Goal: Information Seeking & Learning: Learn about a topic

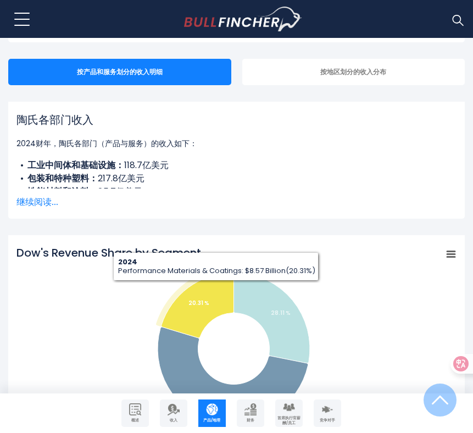
scroll to position [218, 0]
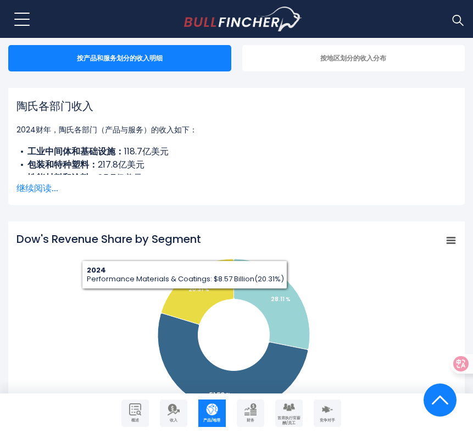
click at [37, 190] on font "继续阅读..." at bounding box center [37, 188] width 42 height 13
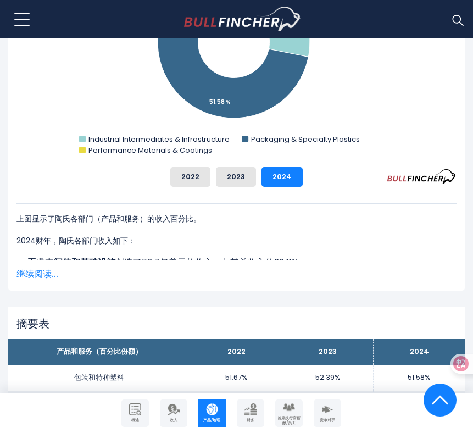
scroll to position [594, 0]
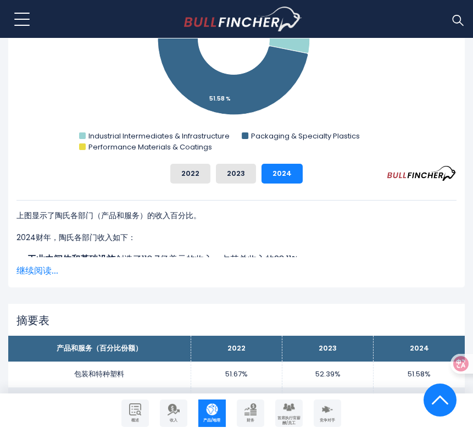
click at [26, 265] on font "继续阅读..." at bounding box center [37, 270] width 42 height 13
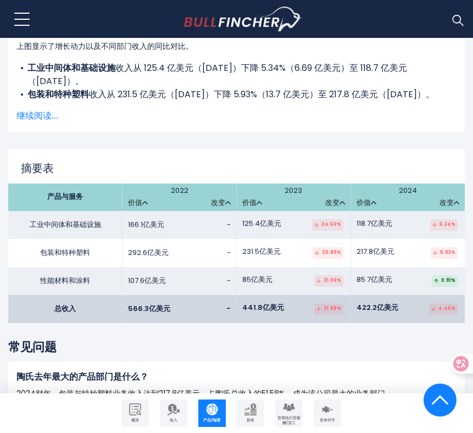
scroll to position [1830, 0]
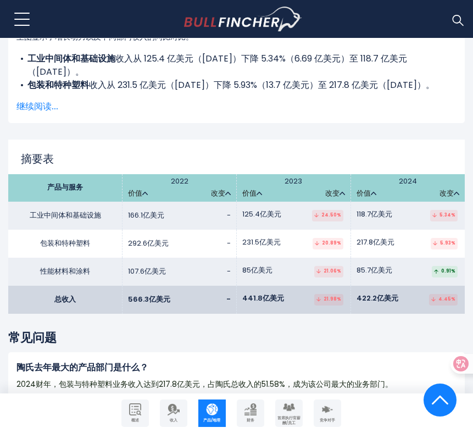
click at [390, 246] on font "217.8亿美元" at bounding box center [375, 242] width 38 height 10
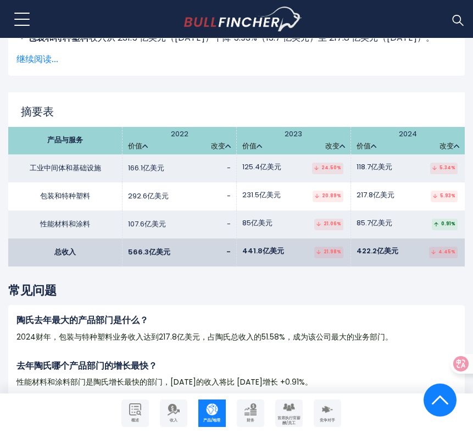
scroll to position [1923, 0]
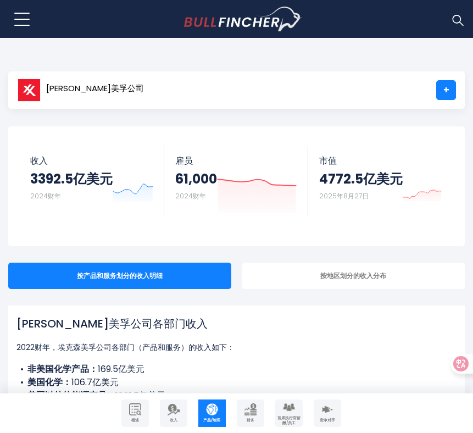
click at [323, 308] on div "埃克森美孚公司各部门收入 2022财年，埃克森美孚公司各部门（产品和服务）的收入如下： 非美国化学产品： 169.5亿美元 美国化学： 106.7亿美元 美国…" at bounding box center [236, 363] width 456 height 117
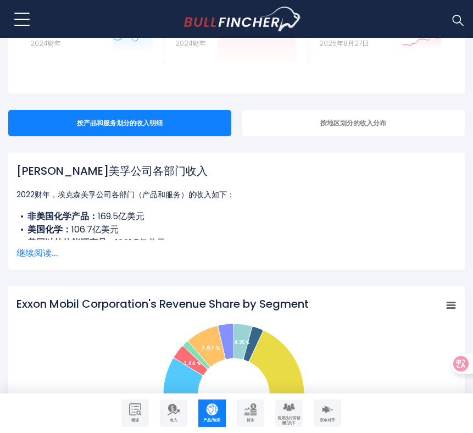
scroll to position [153, 0]
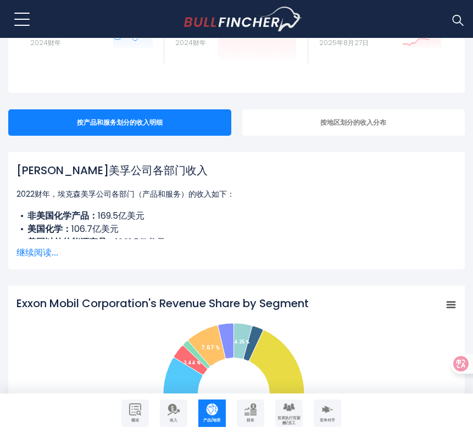
click at [48, 257] on font "继续阅读..." at bounding box center [37, 252] width 42 height 13
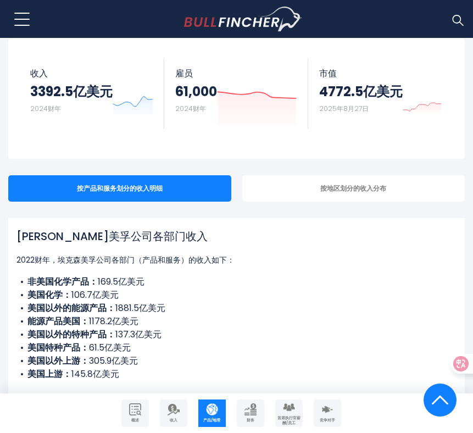
scroll to position [0, 0]
